Goal: Task Accomplishment & Management: Complete application form

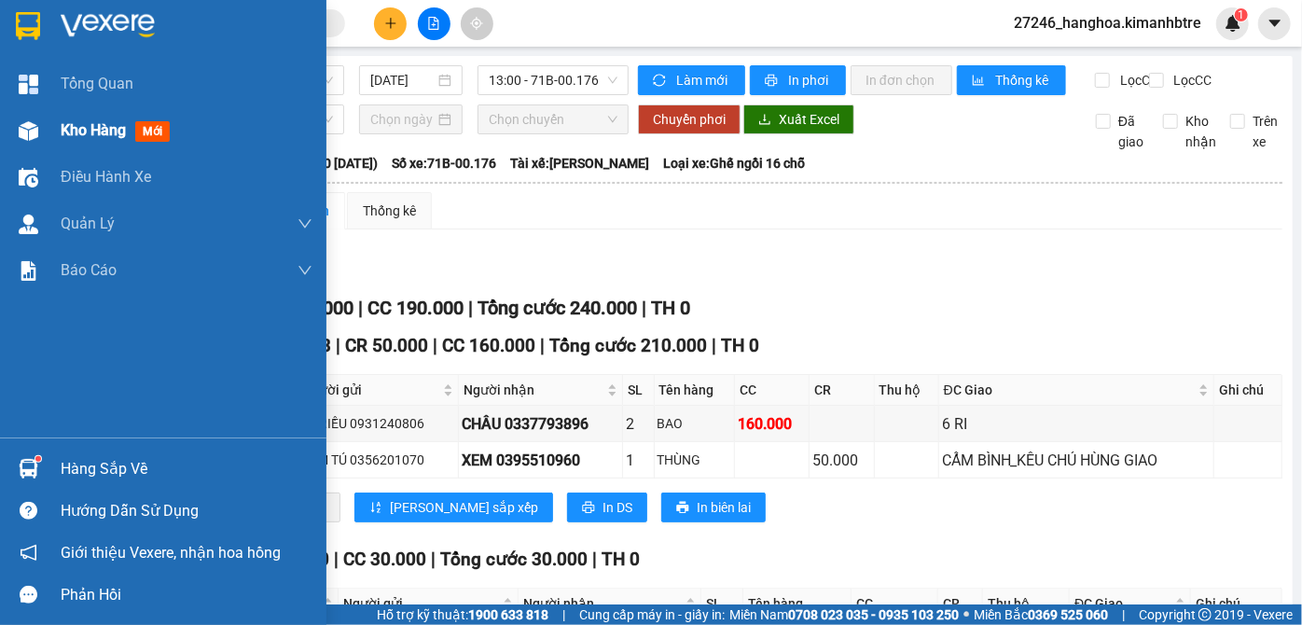
click at [72, 131] on span "Kho hàng" at bounding box center [93, 130] width 65 height 18
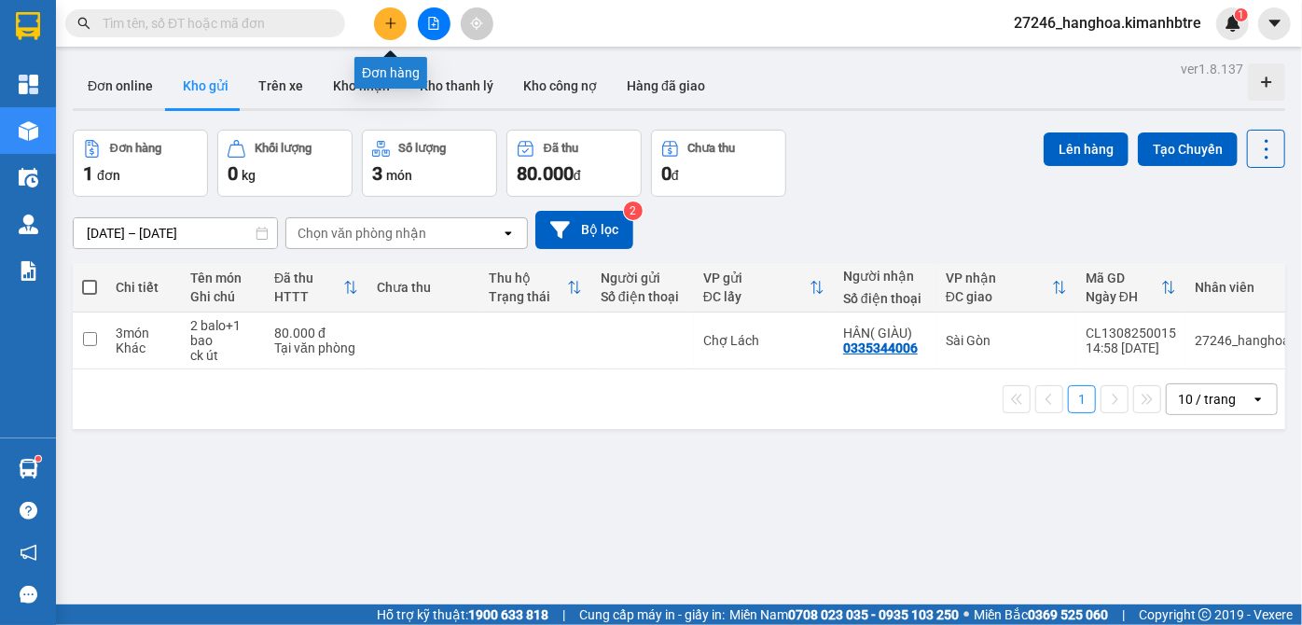
click at [388, 17] on icon "plus" at bounding box center [390, 23] width 13 height 13
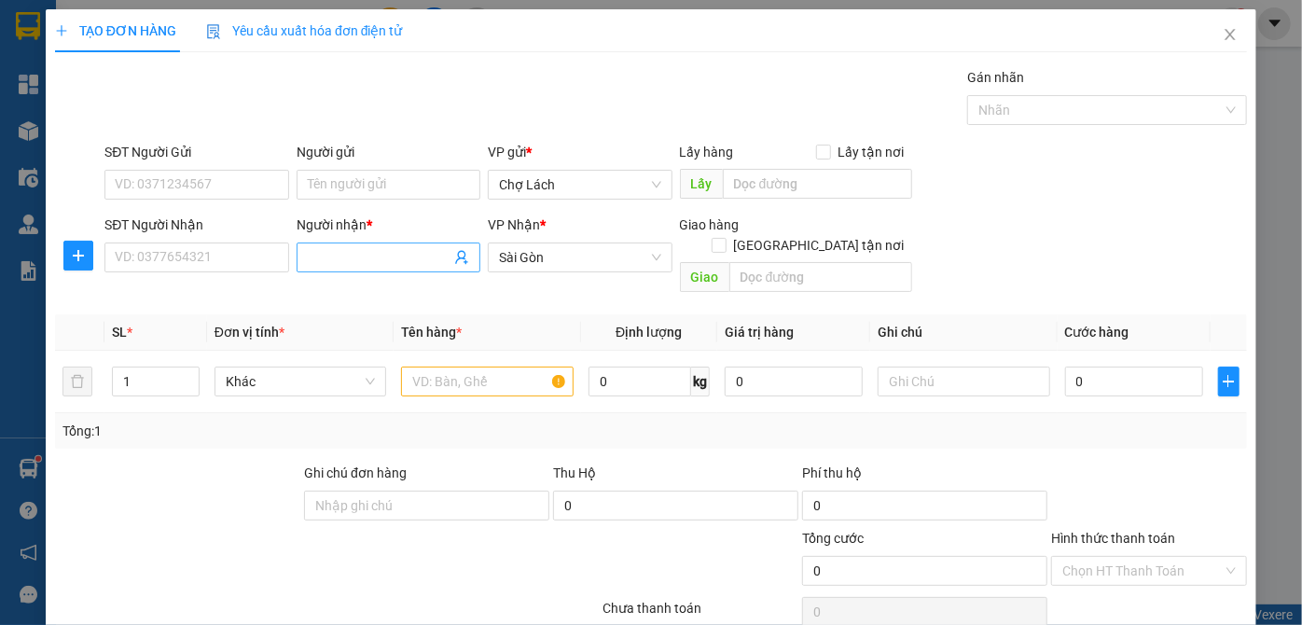
click at [303, 259] on span at bounding box center [389, 257] width 184 height 30
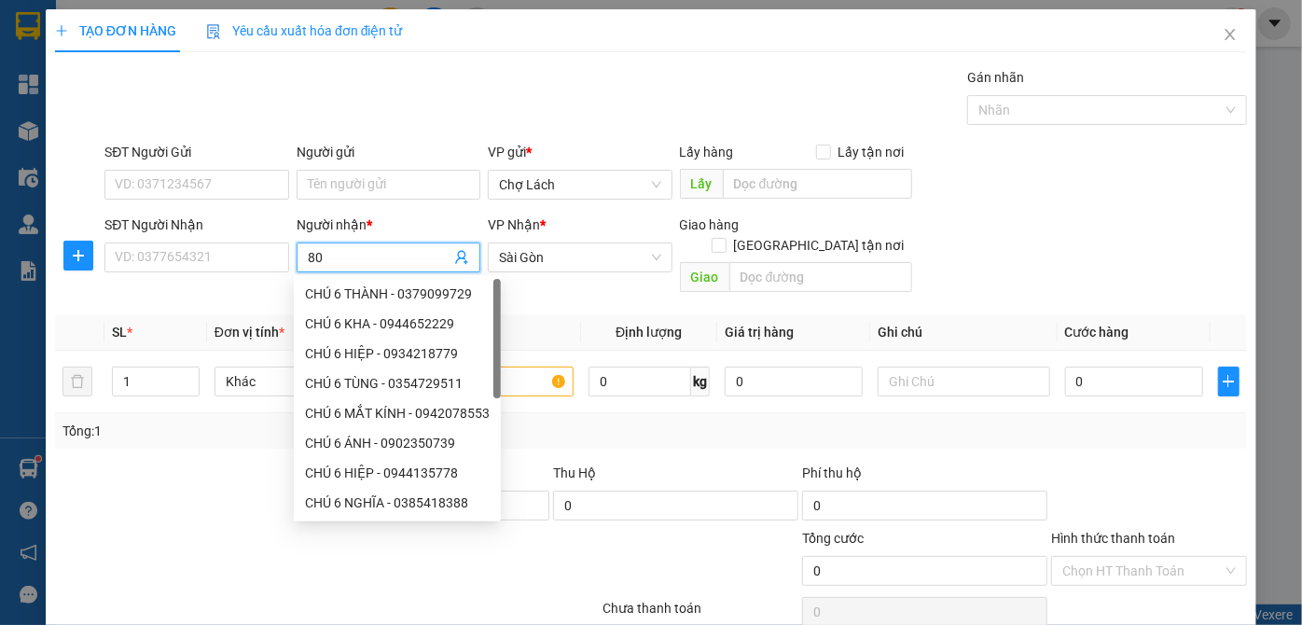
type input "806"
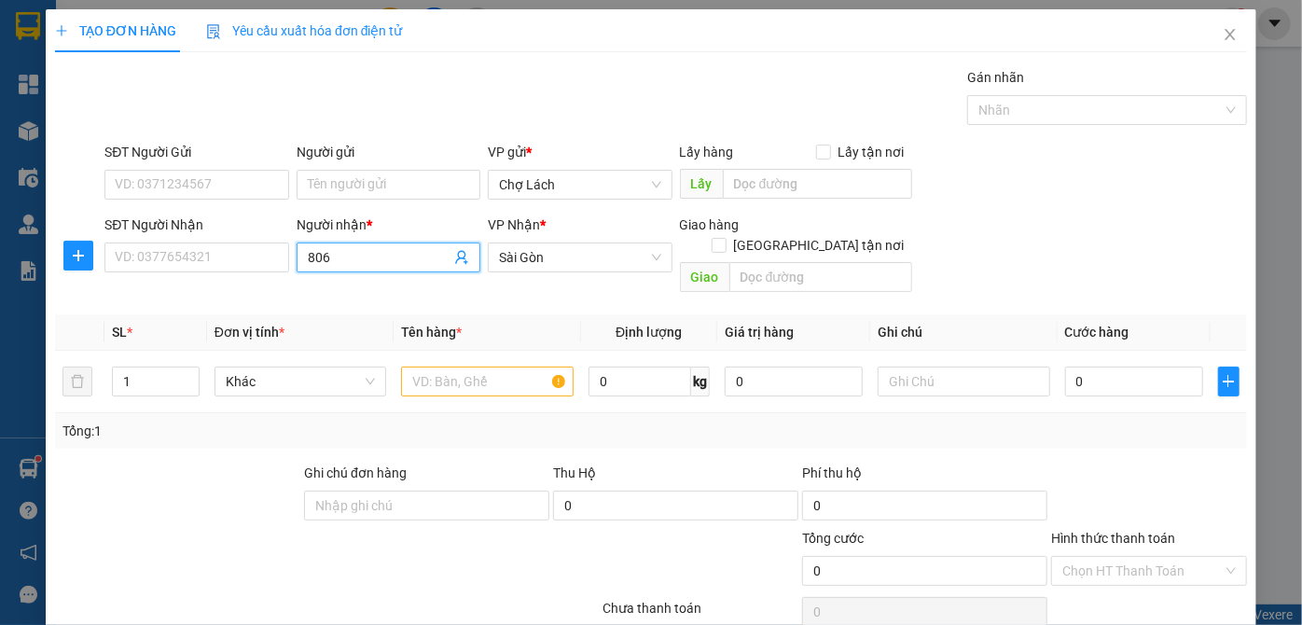
click at [352, 244] on span "806" at bounding box center [389, 257] width 184 height 30
click at [357, 257] on input "806" at bounding box center [379, 257] width 143 height 21
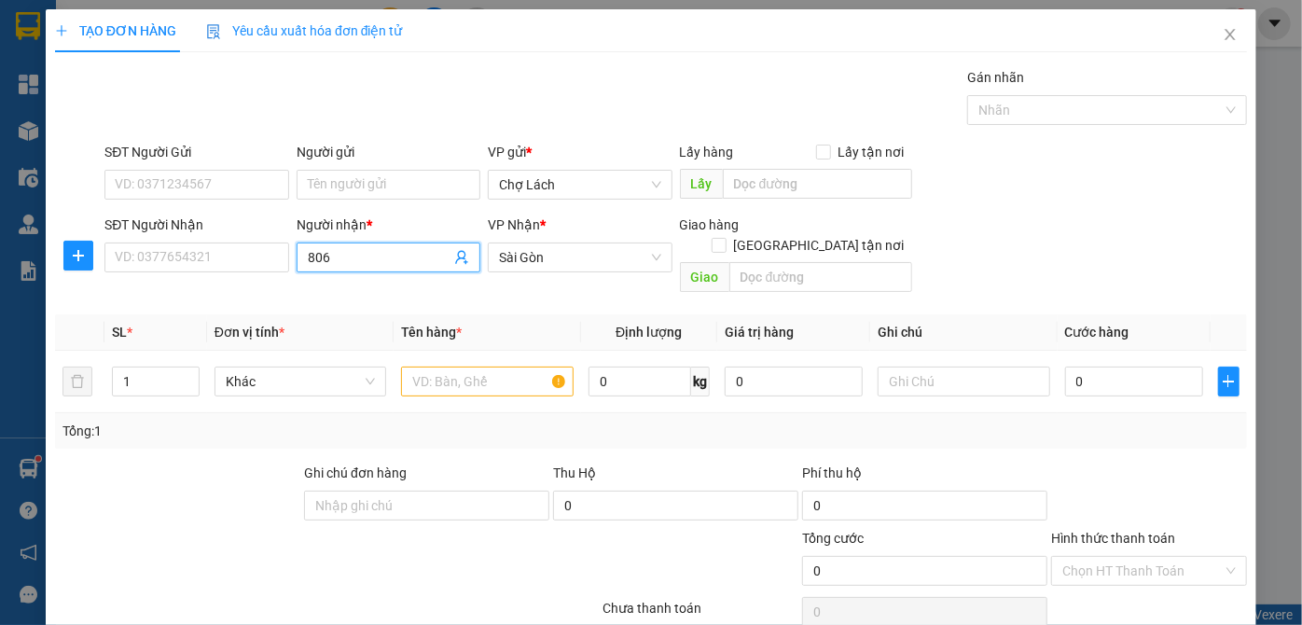
click at [357, 258] on input "806" at bounding box center [379, 257] width 143 height 21
click at [373, 254] on input "806" at bounding box center [379, 257] width 143 height 21
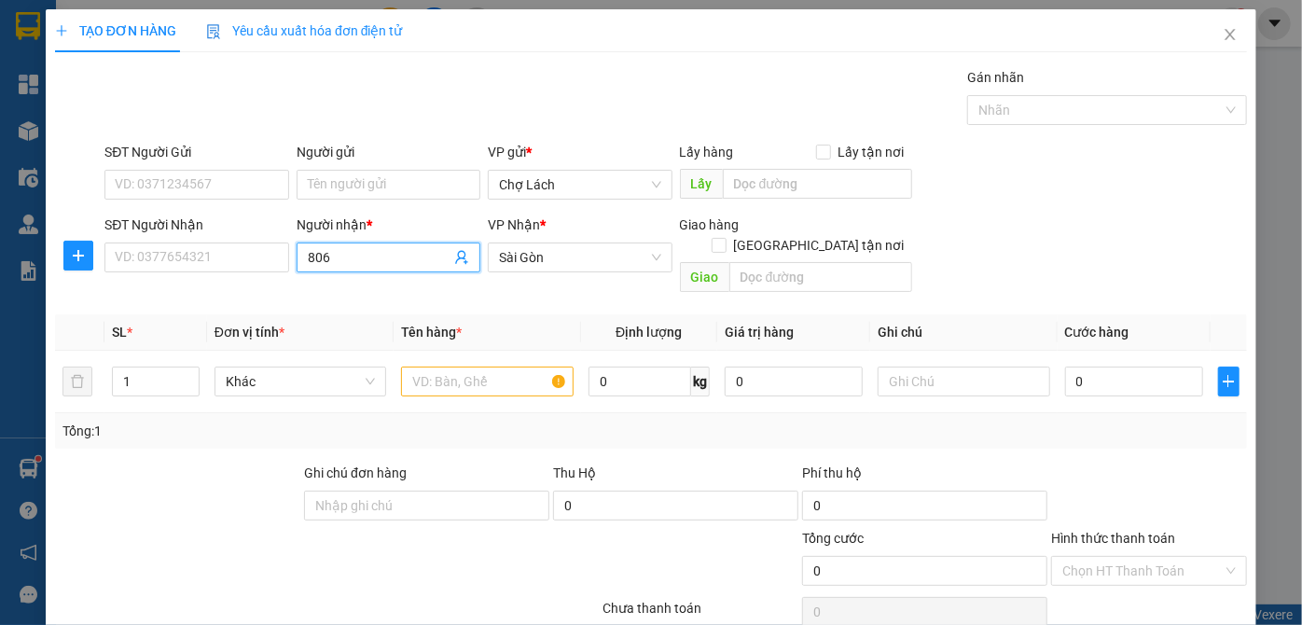
click at [373, 256] on input "806" at bounding box center [379, 257] width 143 height 21
type input "8"
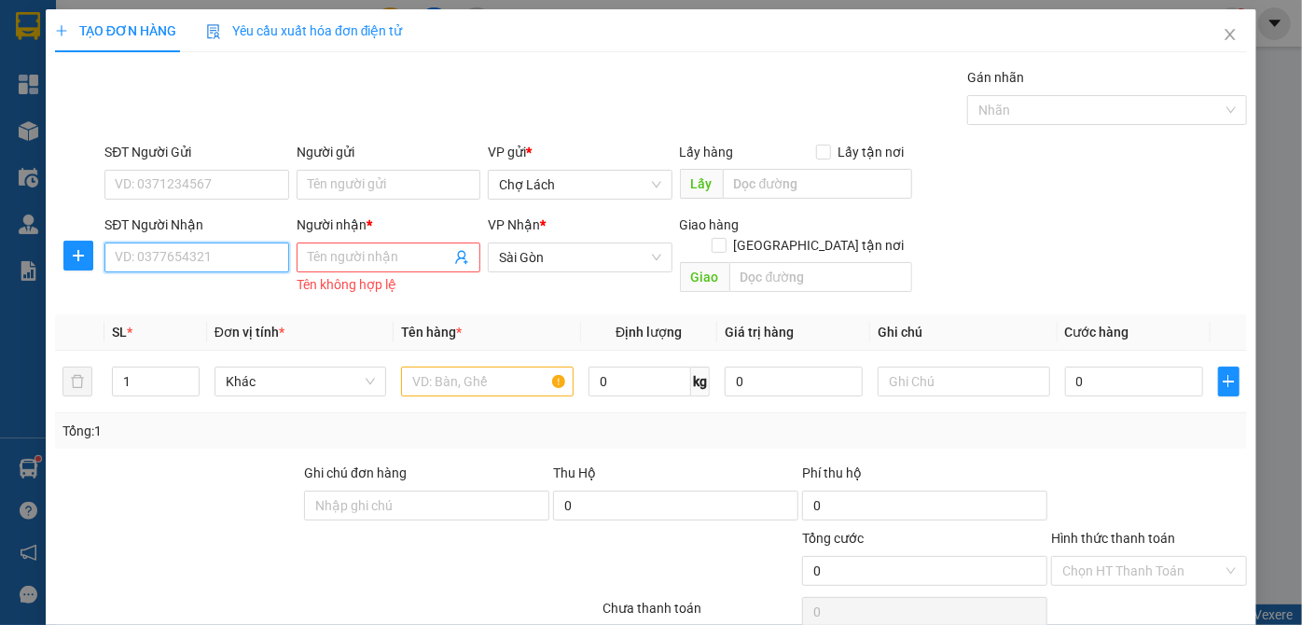
click at [252, 257] on input "SĐT Người Nhận" at bounding box center [196, 257] width 184 height 30
click at [249, 261] on input "806" at bounding box center [196, 257] width 184 height 30
click at [228, 292] on div "0931240806 - A TRIỀU" at bounding box center [194, 294] width 159 height 21
type input "0931240806"
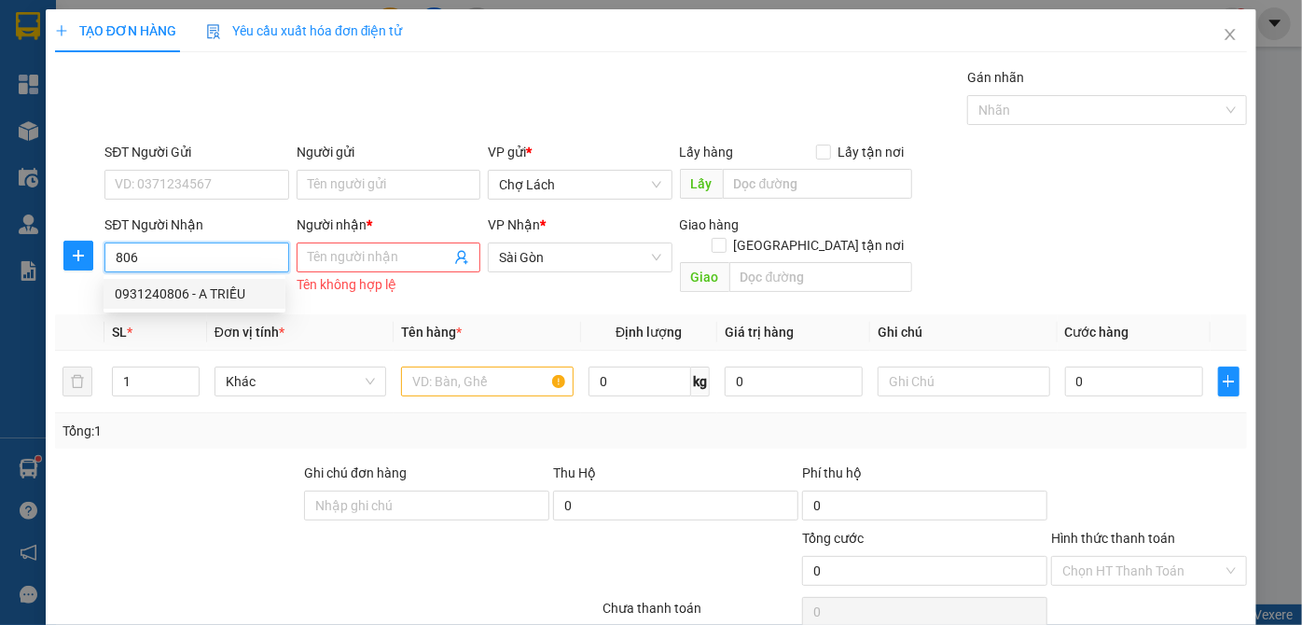
type input "A TRIỀU"
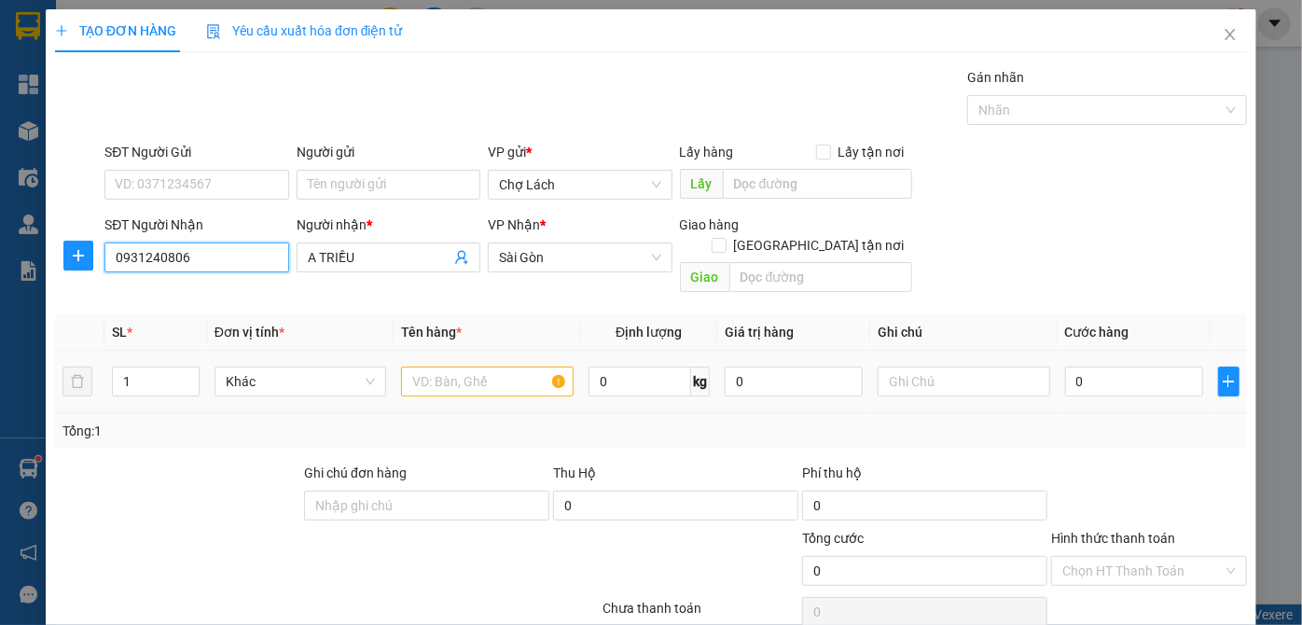
type input "0931240806"
click at [457, 367] on input "text" at bounding box center [487, 382] width 173 height 30
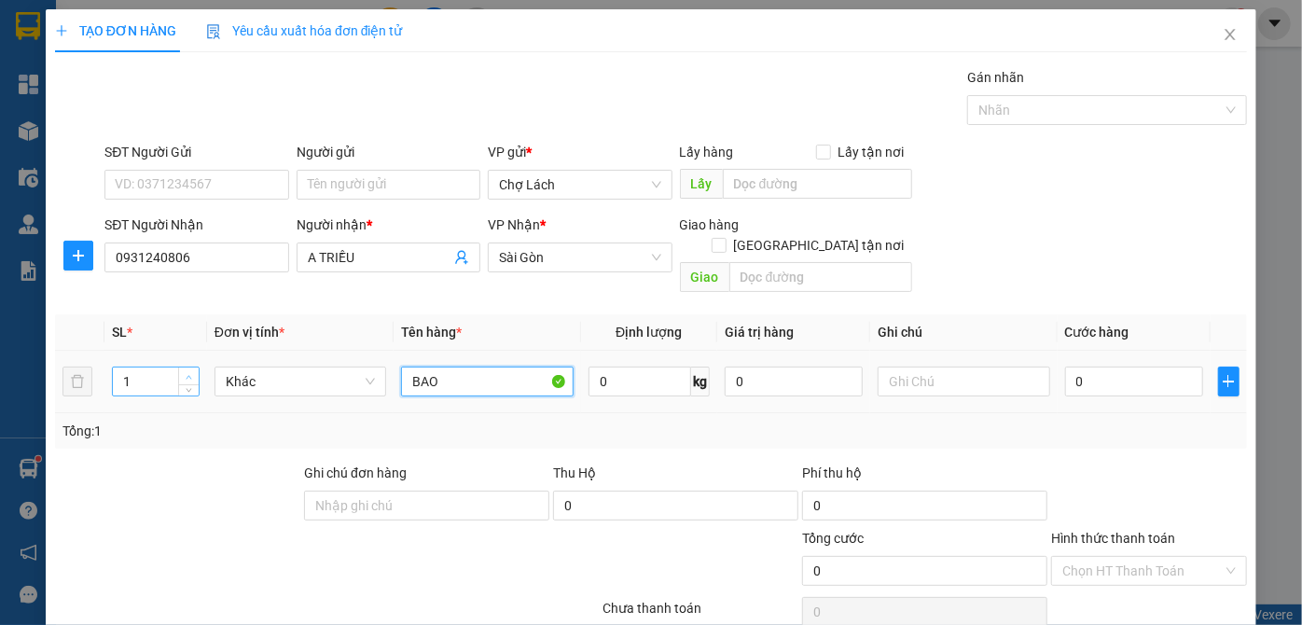
type input "BAO"
type input "2"
click at [187, 374] on icon "up" at bounding box center [189, 377] width 7 height 7
click at [904, 369] on input "text" at bounding box center [964, 382] width 173 height 30
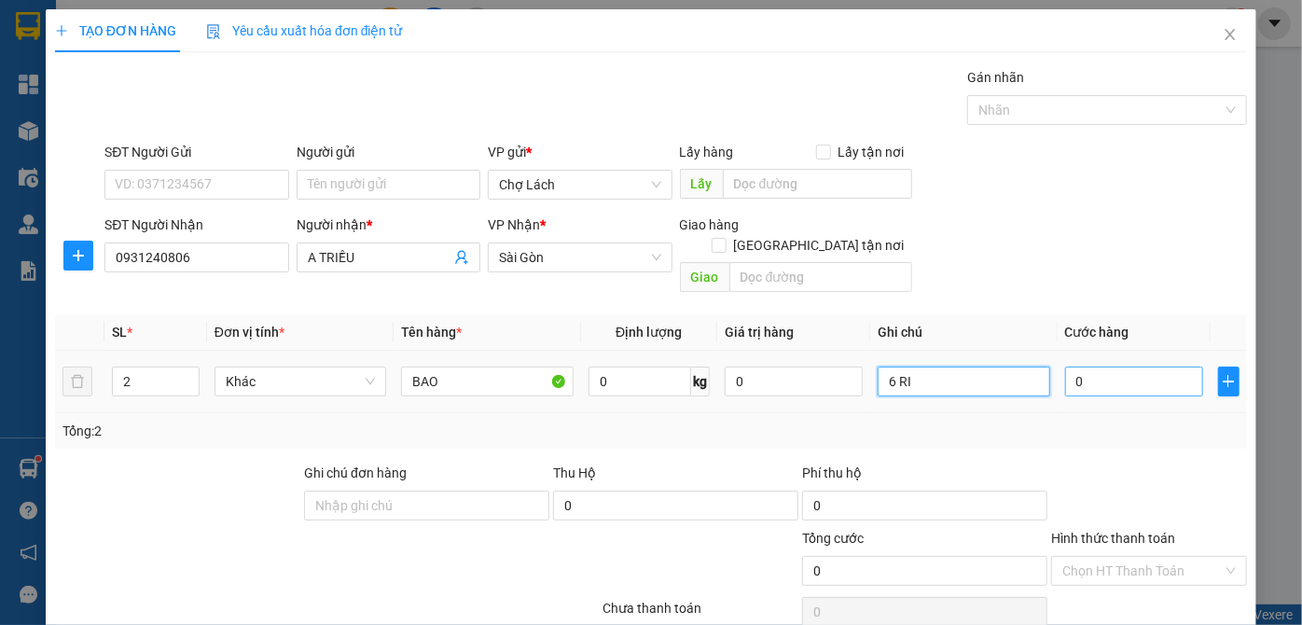
type input "6 RI"
click at [1101, 367] on input "0" at bounding box center [1134, 382] width 138 height 30
type input "1"
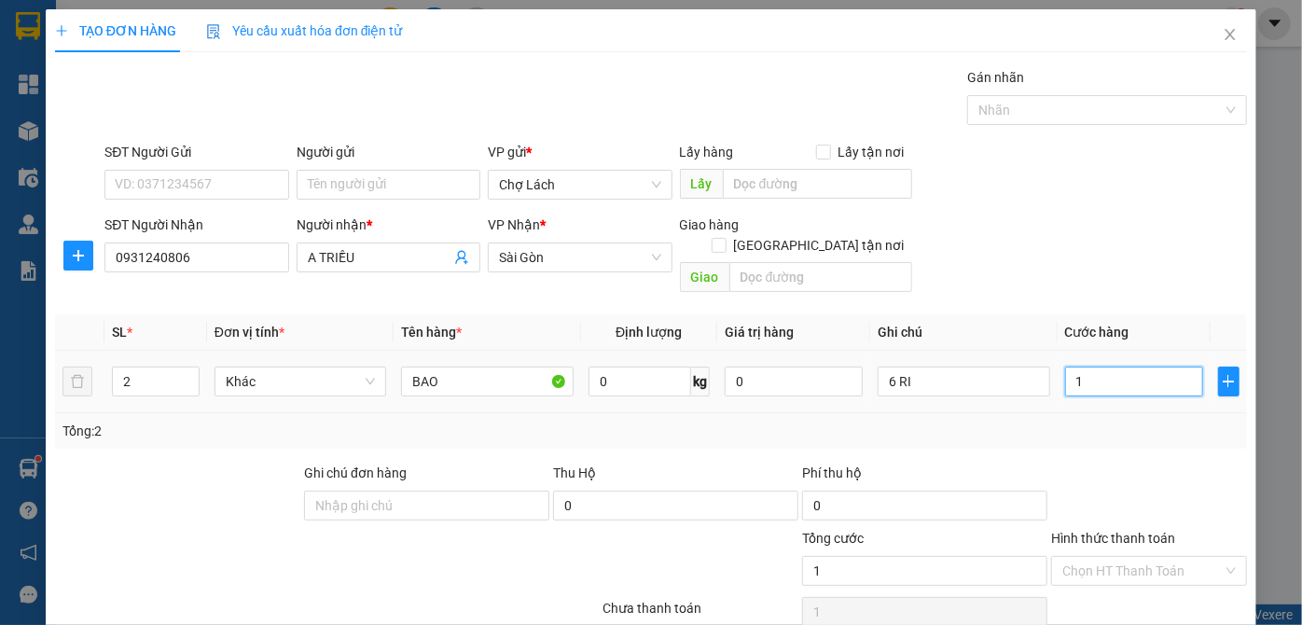
type input "16"
type input "160"
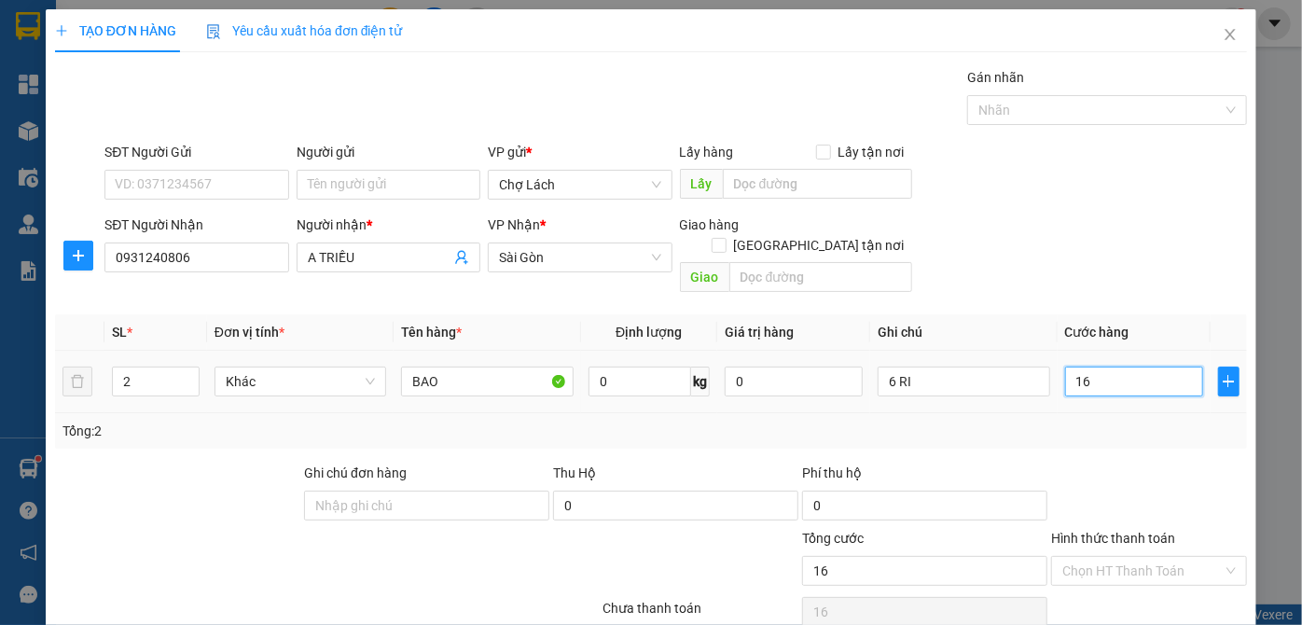
type input "160"
type input "160.000"
click at [1119, 557] on input "Hình thức thanh toán" at bounding box center [1142, 571] width 160 height 28
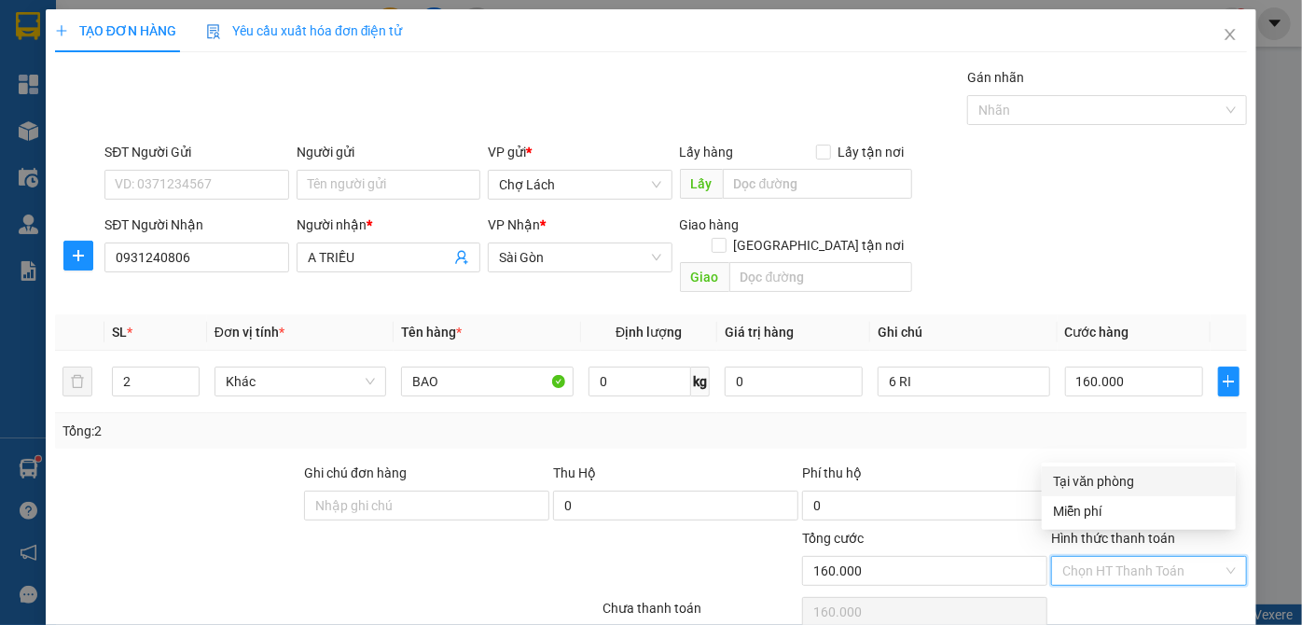
click at [1097, 481] on div "Tại văn phòng" at bounding box center [1139, 481] width 172 height 21
type input "0"
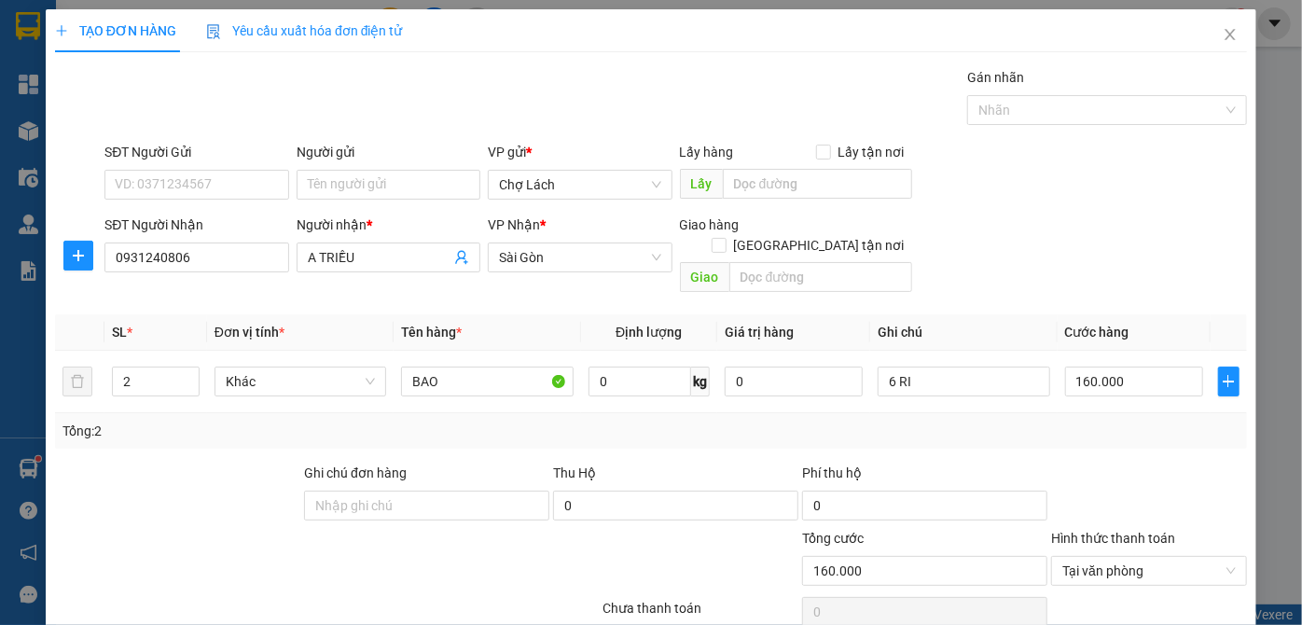
click at [1042, 618] on div "Transit Pickup Surcharge Ids Transit Deliver Surcharge Ids Transit Deliver Surc…" at bounding box center [651, 370] width 1192 height 607
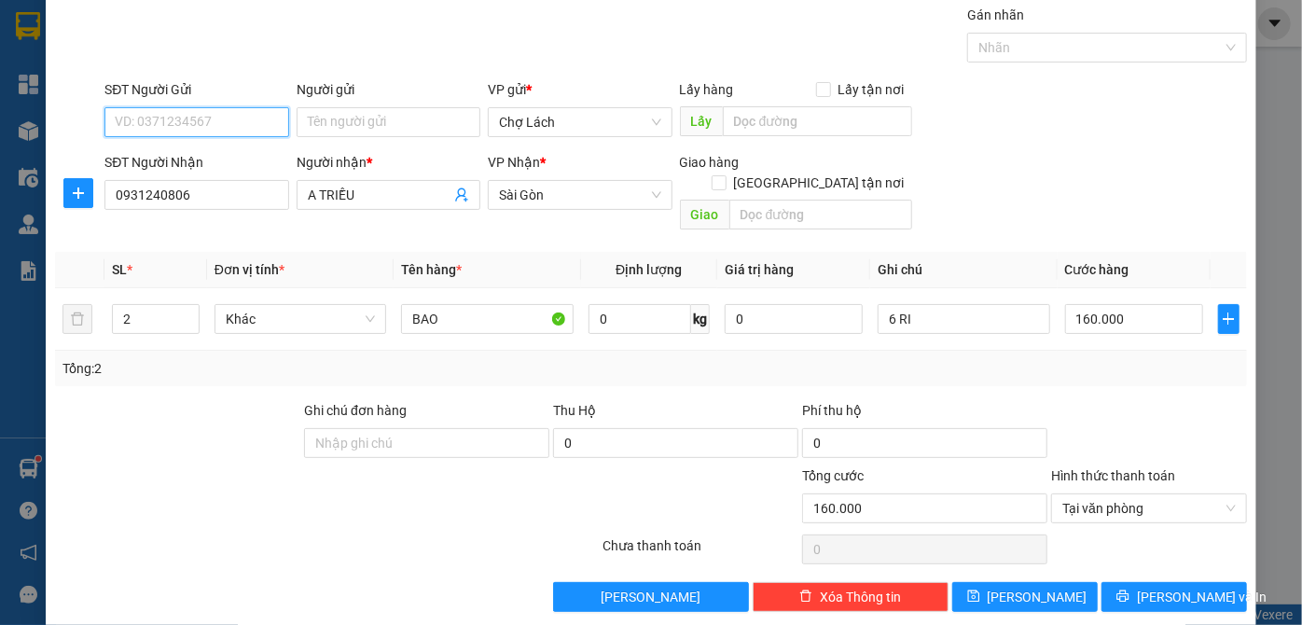
click at [220, 122] on input "SĐT Người Gửi" at bounding box center [196, 122] width 184 height 30
click at [214, 162] on div "0337793896 - CHÂU" at bounding box center [194, 157] width 159 height 21
type input "0337793896"
type input "CHÂU"
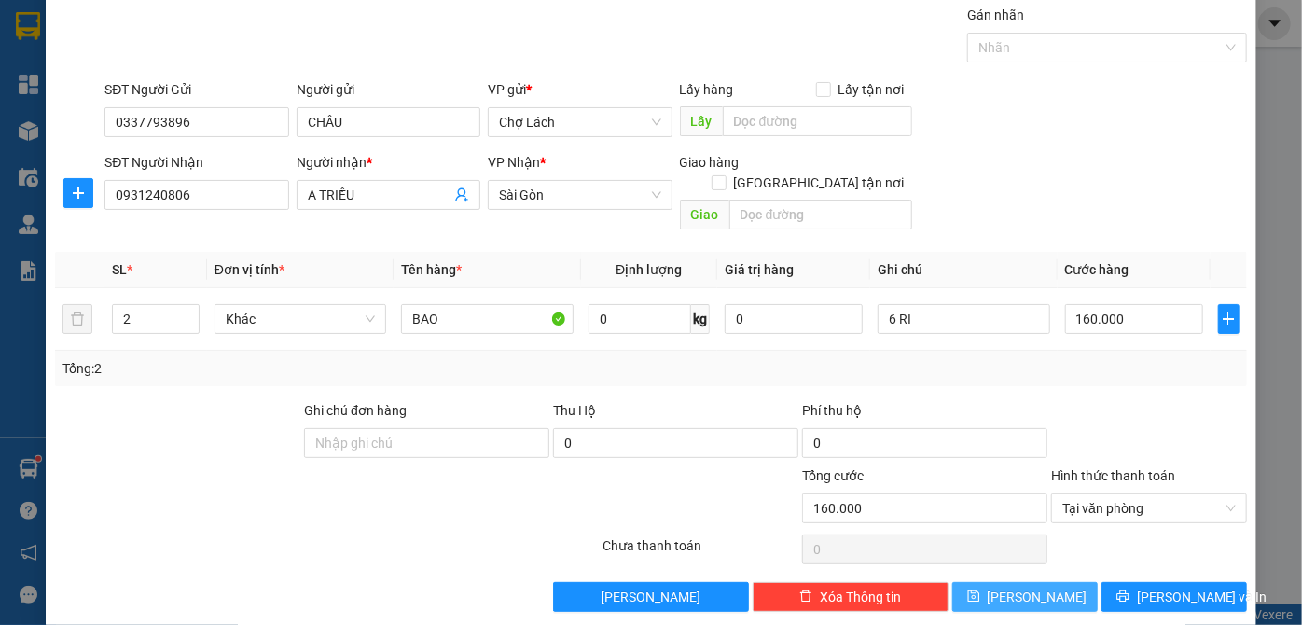
click at [1007, 582] on button "[PERSON_NAME]" at bounding box center [1024, 597] width 145 height 30
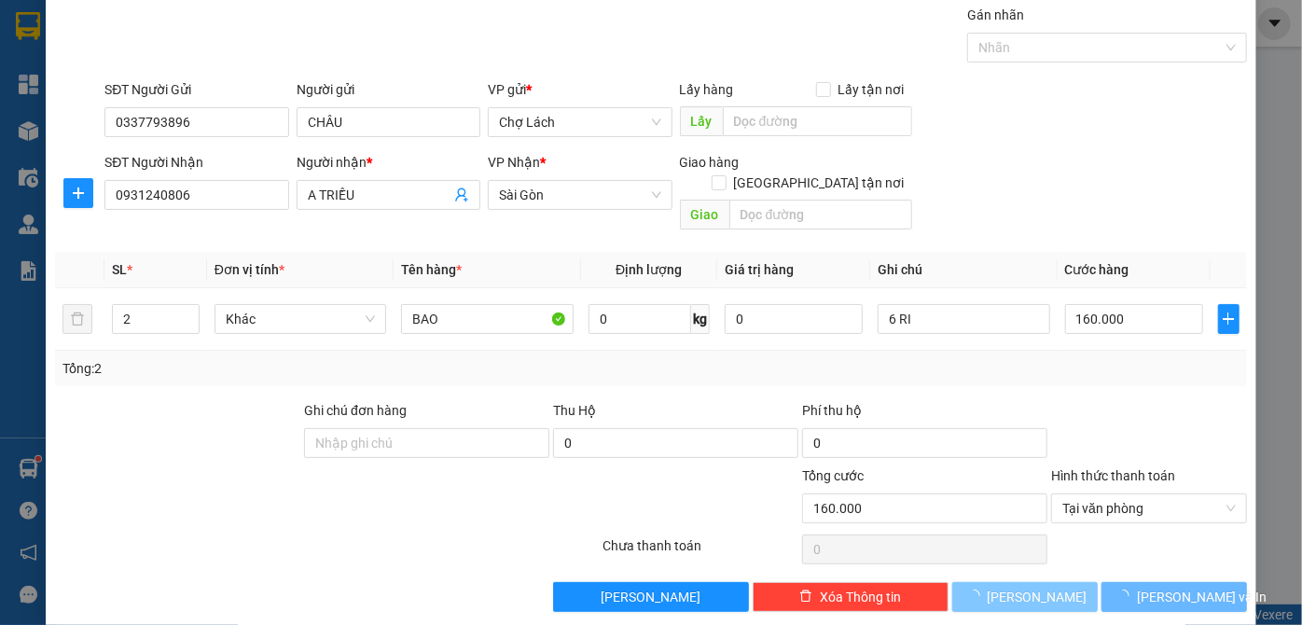
type input "1"
type input "0"
